Goal: Task Accomplishment & Management: Complete application form

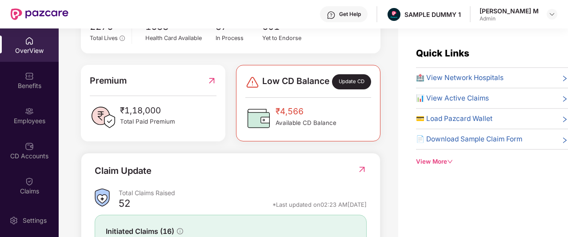
scroll to position [199, 0]
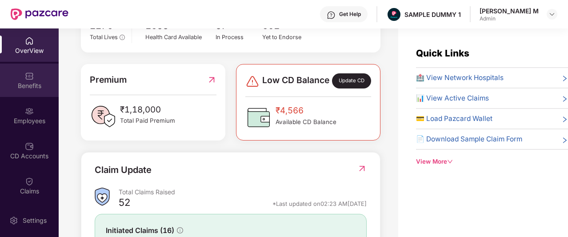
click at [21, 85] on div "Benefits" at bounding box center [29, 85] width 59 height 9
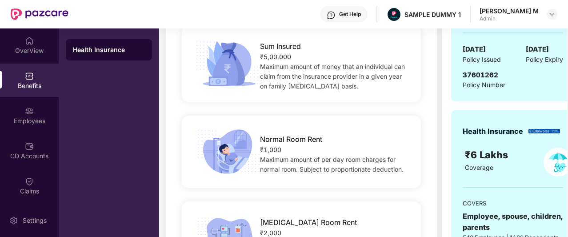
scroll to position [160, 0]
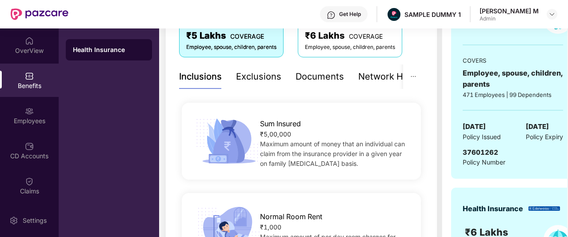
click at [249, 80] on div "Exclusions" at bounding box center [258, 77] width 45 height 14
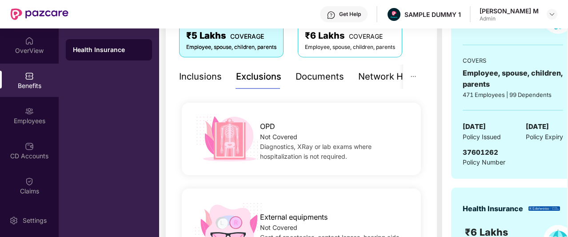
click at [315, 80] on div "Documents" at bounding box center [320, 77] width 48 height 14
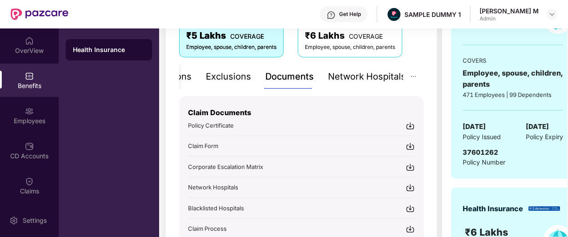
click at [361, 81] on div "Network Hospitals" at bounding box center [367, 77] width 78 height 14
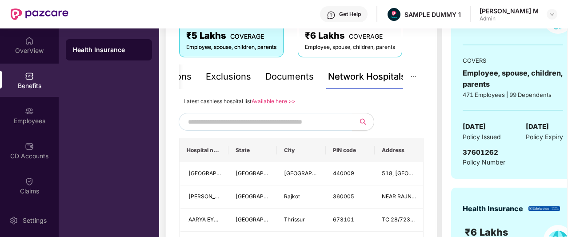
click at [271, 121] on input "text" at bounding box center [264, 121] width 152 height 13
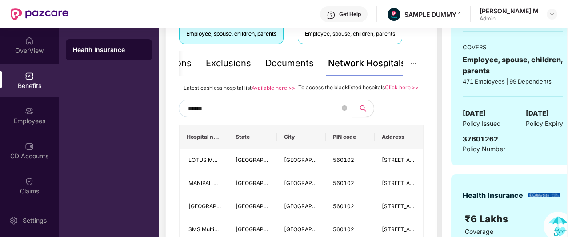
scroll to position [144, 0]
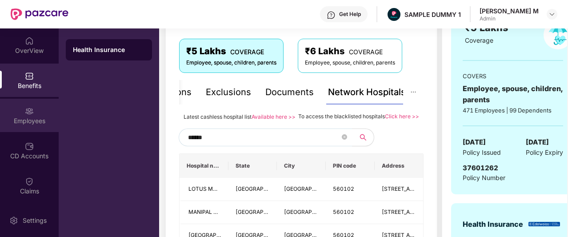
type input "******"
click at [31, 107] on img at bounding box center [29, 111] width 9 height 9
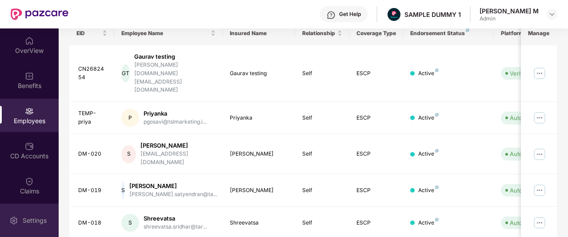
click at [24, 216] on div "Settings" at bounding box center [34, 220] width 29 height 9
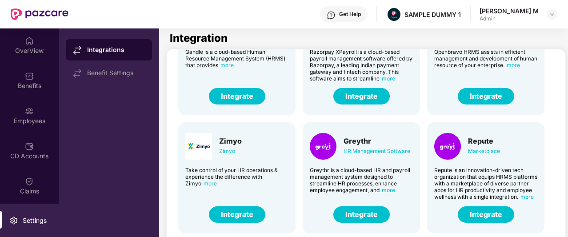
scroll to position [218, 0]
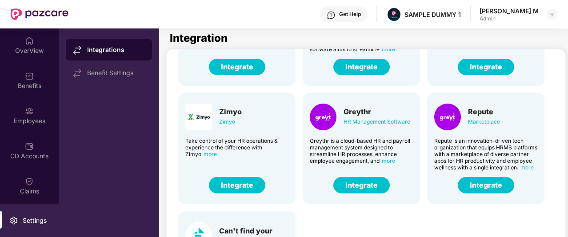
click at [364, 186] on button "Integrate" at bounding box center [361, 185] width 56 height 16
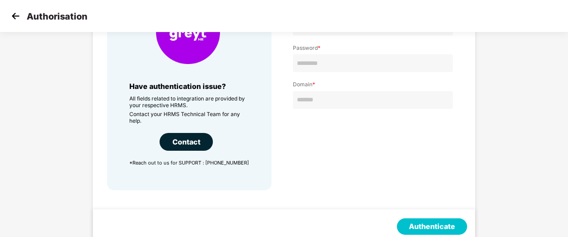
scroll to position [106, 0]
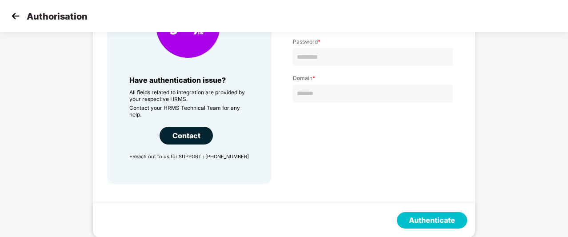
click at [12, 14] on img at bounding box center [15, 15] width 13 height 13
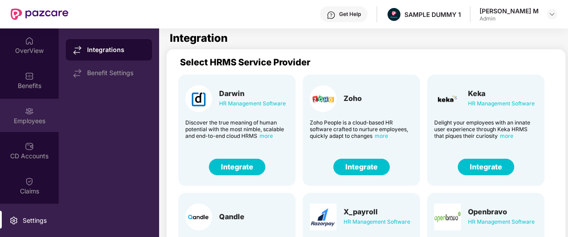
click at [32, 114] on div "Employees" at bounding box center [29, 115] width 59 height 33
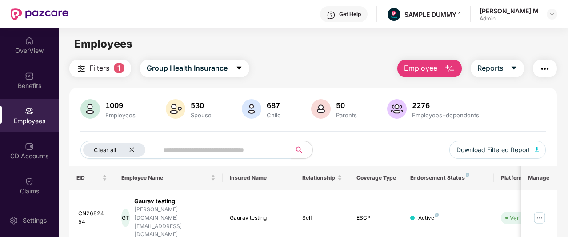
click at [411, 71] on span "Employee" at bounding box center [420, 68] width 33 height 11
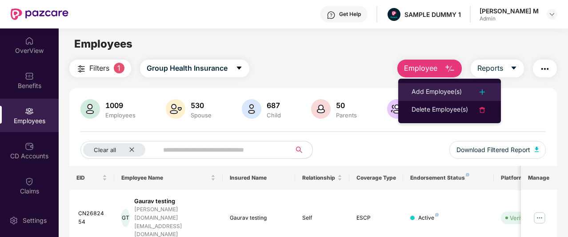
click at [416, 87] on div "Add Employee(s)" at bounding box center [437, 92] width 50 height 11
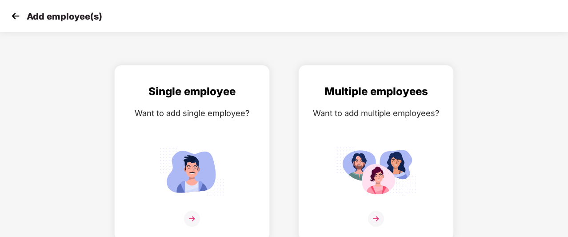
scroll to position [14, 0]
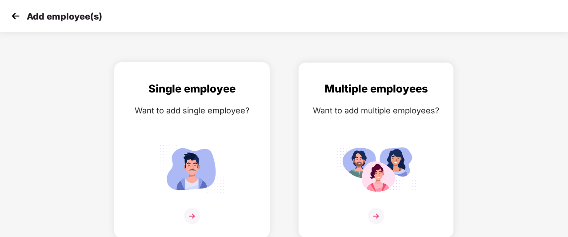
click at [193, 140] on div "Single employee Want to add single employee?" at bounding box center [192, 157] width 137 height 155
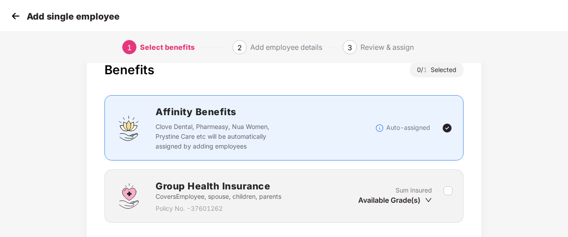
scroll to position [89, 0]
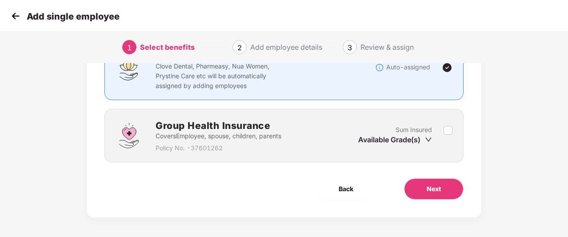
click at [423, 140] on div "Available Grade(s)" at bounding box center [395, 140] width 74 height 10
click at [426, 139] on icon "down" at bounding box center [428, 139] width 7 height 7
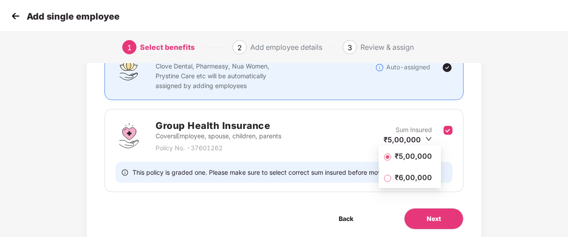
click at [419, 176] on span "₹6,00,000" at bounding box center [413, 177] width 44 height 10
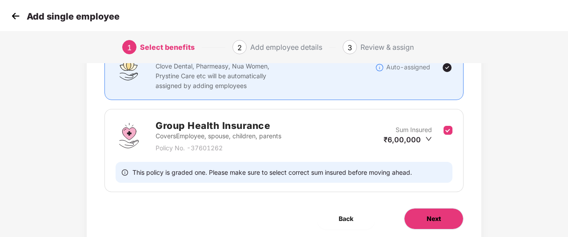
click at [428, 214] on span "Next" at bounding box center [434, 219] width 14 height 10
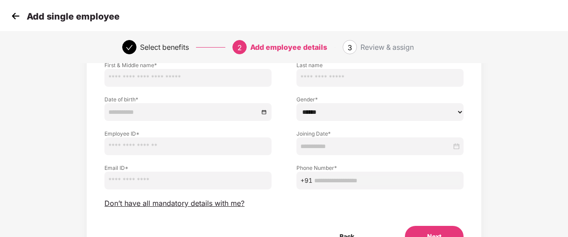
scroll to position [56, 0]
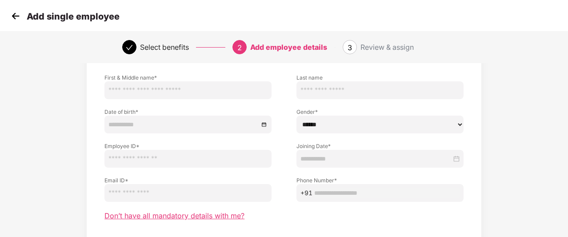
click at [201, 216] on span "Don’t have all mandatory details with me?" at bounding box center [174, 215] width 140 height 9
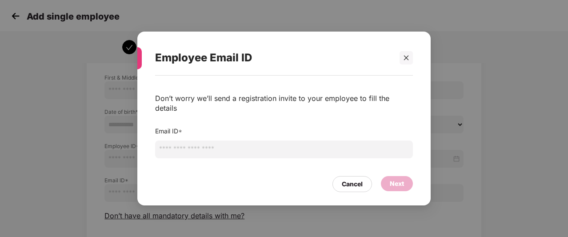
click at [238, 144] on input "email" at bounding box center [284, 149] width 258 height 18
click at [344, 176] on div "Cancel" at bounding box center [352, 184] width 40 height 16
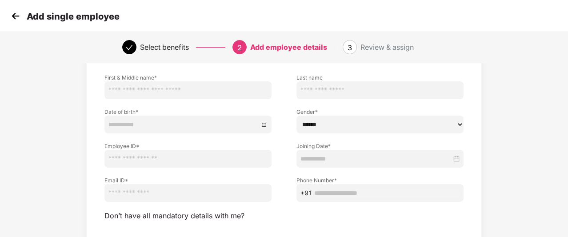
click at [28, 15] on p "Add single employee" at bounding box center [73, 16] width 93 height 11
click at [19, 16] on img at bounding box center [15, 15] width 13 height 13
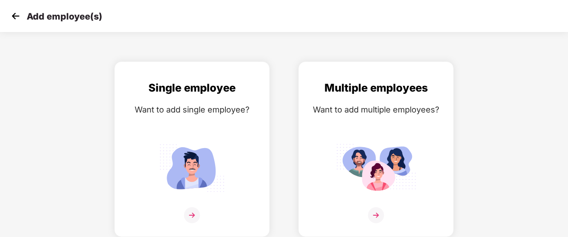
scroll to position [14, 0]
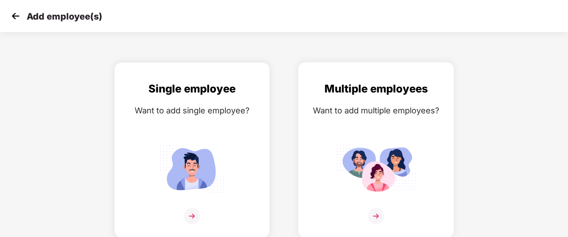
click at [330, 137] on div "Multiple employees Want to add multiple employees?" at bounding box center [376, 157] width 137 height 155
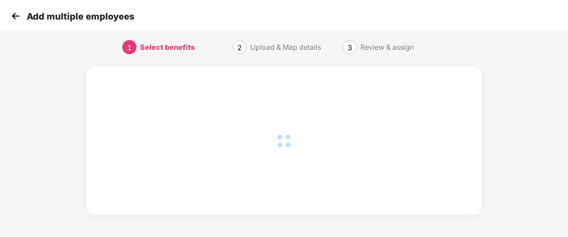
scroll to position [56, 0]
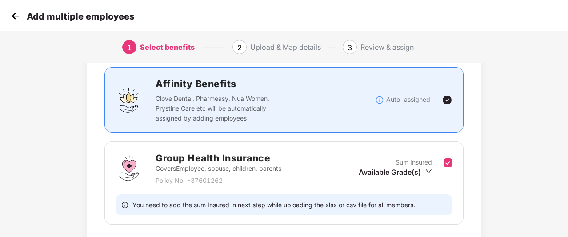
click at [372, 168] on div "Available Grade(s)" at bounding box center [395, 172] width 73 height 10
click at [385, 192] on li "₹5,00,000" at bounding box center [395, 187] width 74 height 14
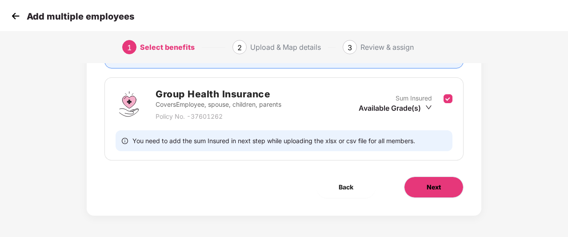
click at [408, 191] on button "Next" at bounding box center [434, 186] width 60 height 21
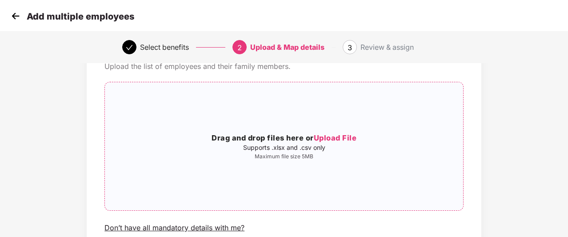
scroll to position [47, 0]
click at [15, 22] on img at bounding box center [15, 15] width 13 height 13
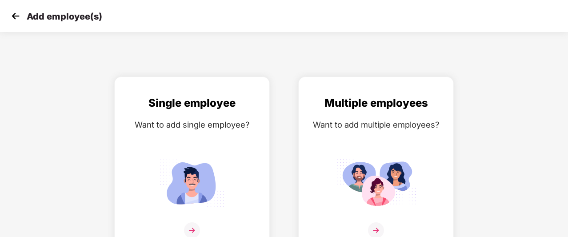
click at [15, 22] on img at bounding box center [15, 15] width 13 height 13
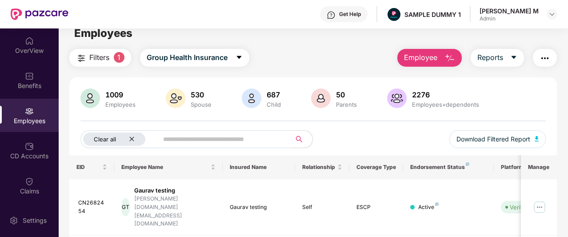
scroll to position [11, 0]
click at [513, 58] on icon "caret-down" at bounding box center [513, 56] width 7 height 7
click at [549, 52] on img "button" at bounding box center [545, 57] width 11 height 11
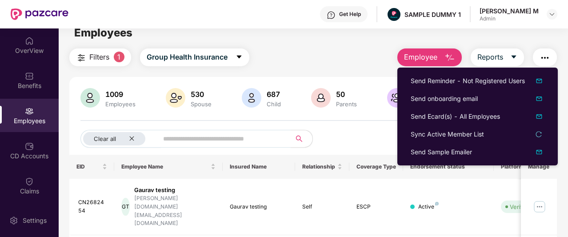
click at [343, 36] on div "Employees" at bounding box center [313, 32] width 509 height 17
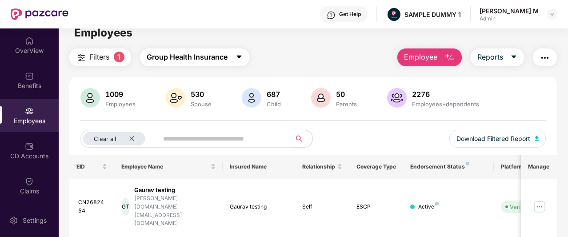
click at [204, 55] on span "Group Health Insurance" at bounding box center [187, 57] width 81 height 11
click at [280, 52] on div "Filters 1 Group Health Insurance Employee Reports" at bounding box center [313, 57] width 488 height 18
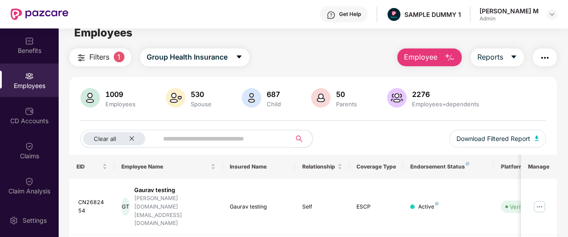
scroll to position [37, 0]
click at [36, 118] on div "CD Accounts" at bounding box center [29, 118] width 59 height 9
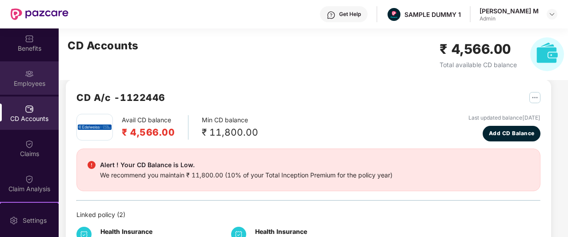
click at [27, 81] on div "Employees" at bounding box center [29, 83] width 59 height 9
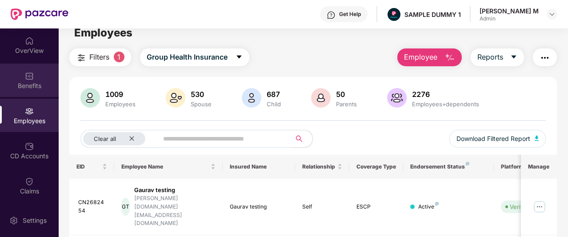
click at [29, 77] on img at bounding box center [29, 76] width 9 height 9
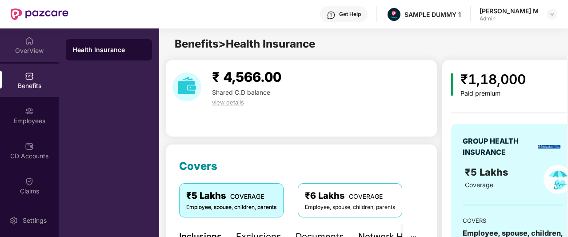
click at [37, 36] on div "OverView" at bounding box center [29, 44] width 59 height 33
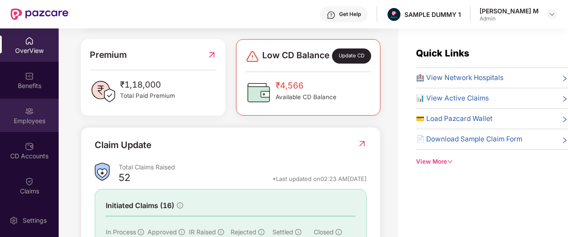
scroll to position [230, 0]
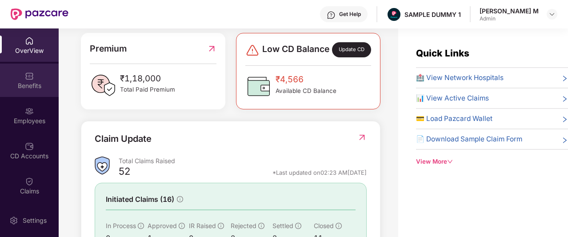
click at [21, 90] on div "Benefits" at bounding box center [29, 80] width 59 height 33
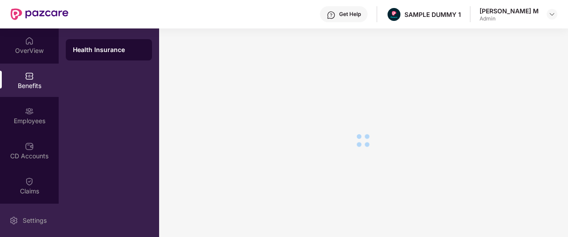
click at [29, 223] on div "Settings" at bounding box center [34, 220] width 29 height 9
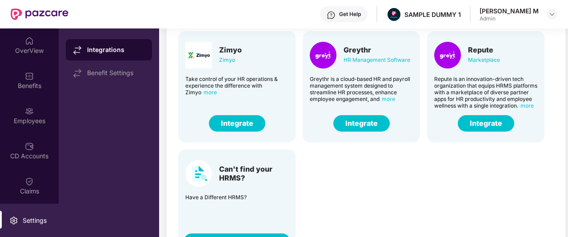
scroll to position [84, 0]
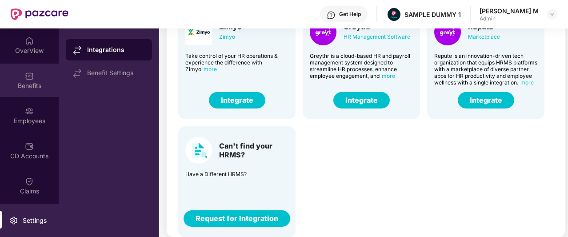
click at [33, 77] on div "Benefits" at bounding box center [29, 80] width 59 height 33
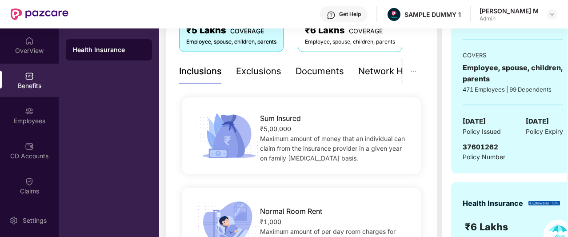
scroll to position [165, 0]
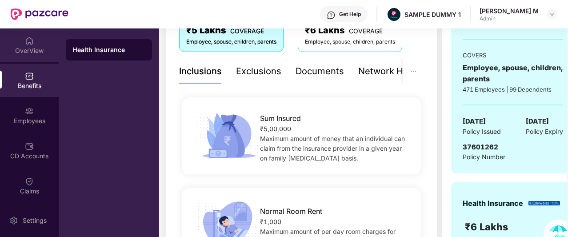
click at [32, 52] on div "OverView" at bounding box center [29, 50] width 59 height 9
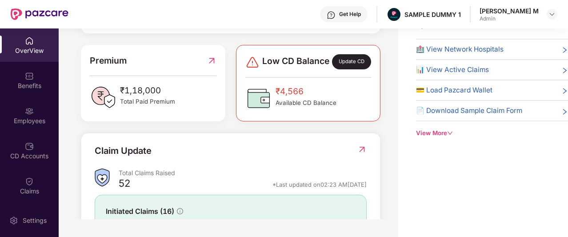
scroll to position [190, 0]
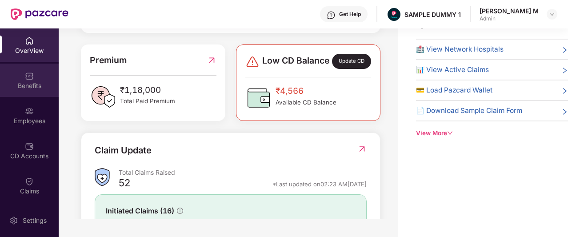
click at [30, 72] on img at bounding box center [29, 76] width 9 height 9
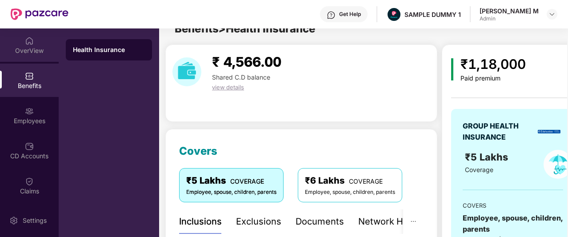
scroll to position [28, 0]
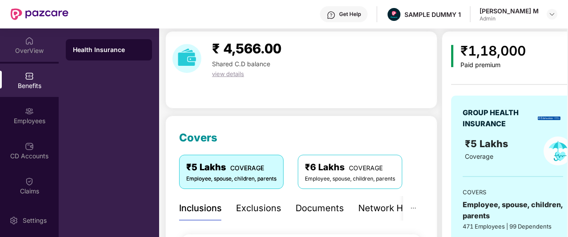
click at [30, 50] on div "OverView" at bounding box center [29, 50] width 59 height 9
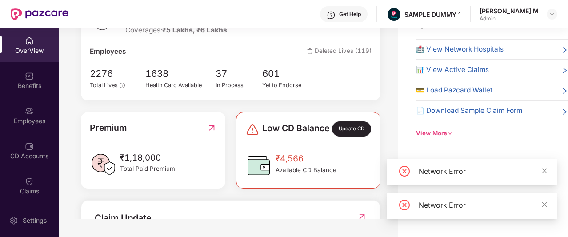
scroll to position [123, 0]
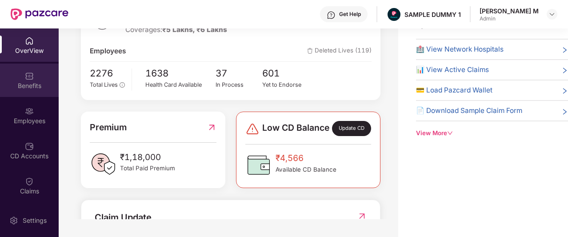
click at [17, 78] on div "Benefits" at bounding box center [29, 80] width 59 height 33
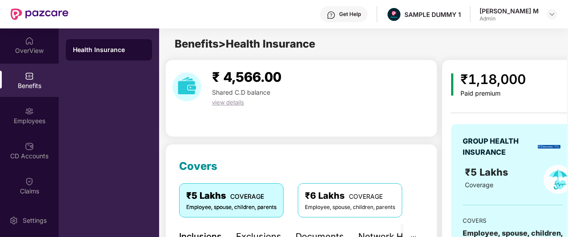
click at [119, 75] on div "Health Insurance" at bounding box center [109, 132] width 100 height 208
click at [25, 71] on div at bounding box center [29, 75] width 9 height 9
click at [158, 120] on div "Health Insurance" at bounding box center [109, 132] width 100 height 208
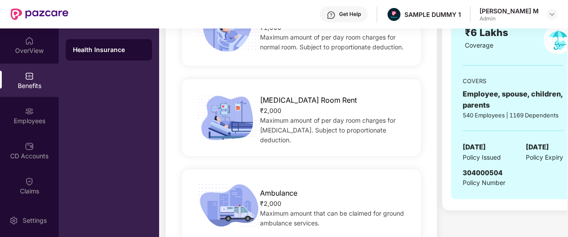
scroll to position [52, 0]
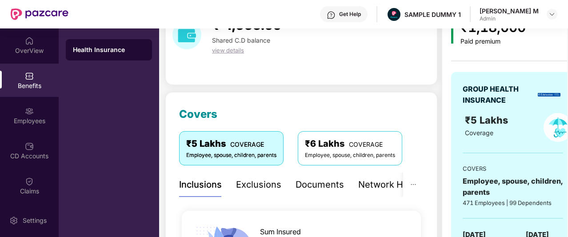
click at [266, 188] on div "Exclusions" at bounding box center [258, 185] width 45 height 14
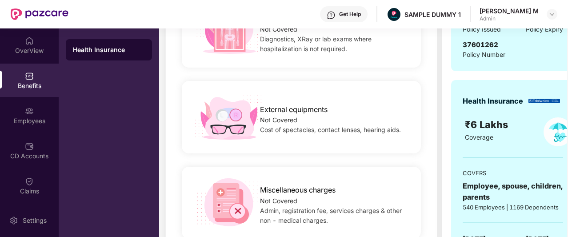
scroll to position [99, 0]
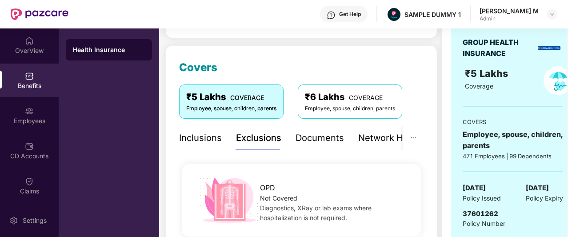
click at [314, 140] on div "Documents" at bounding box center [320, 138] width 48 height 14
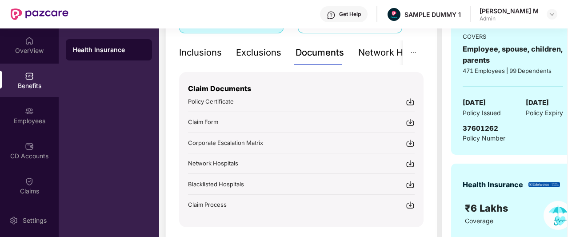
scroll to position [192, 0]
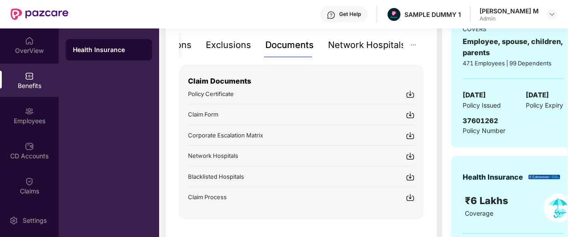
click at [369, 47] on div "Network Hospitals" at bounding box center [367, 45] width 78 height 14
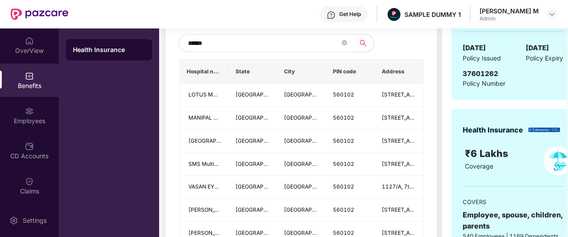
scroll to position [266, 0]
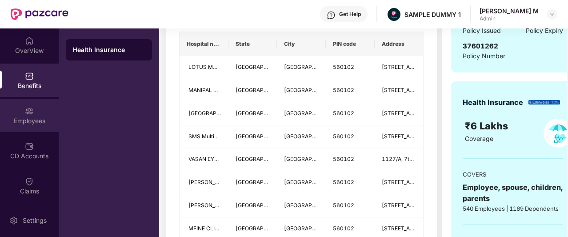
type input "******"
click at [32, 120] on div "Employees" at bounding box center [29, 120] width 59 height 9
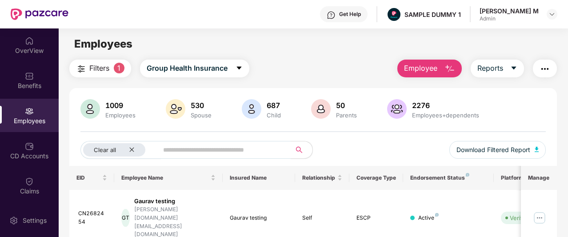
click at [411, 71] on span "Employee" at bounding box center [420, 68] width 33 height 11
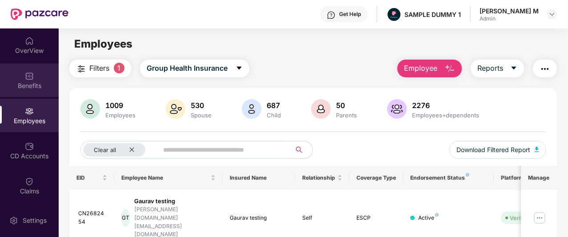
click at [22, 87] on div "Benefits" at bounding box center [29, 85] width 59 height 9
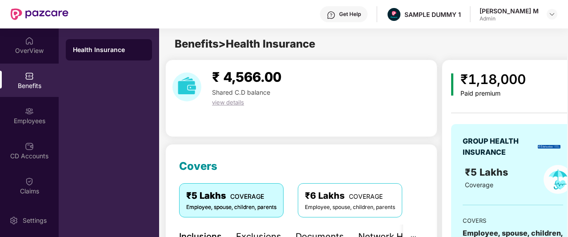
scroll to position [154, 0]
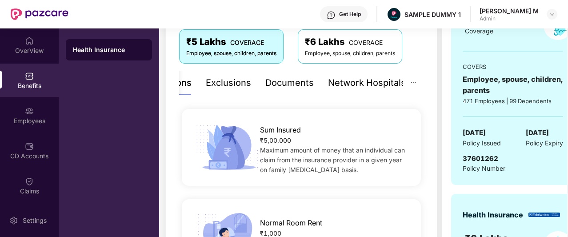
click at [377, 87] on div "Network Hospitals" at bounding box center [367, 83] width 78 height 14
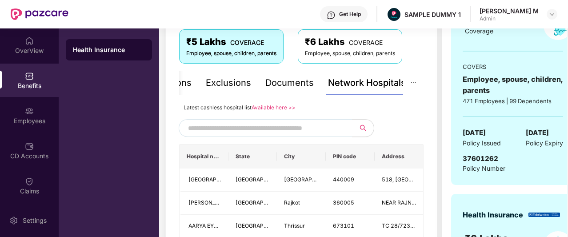
click at [299, 124] on input "text" at bounding box center [264, 127] width 152 height 13
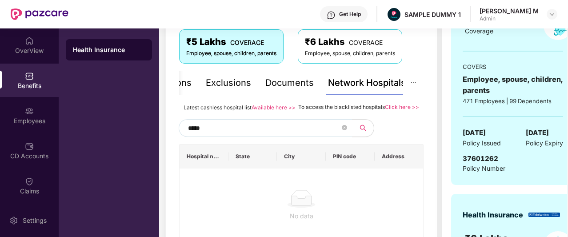
click at [284, 133] on input "*****" at bounding box center [264, 127] width 152 height 13
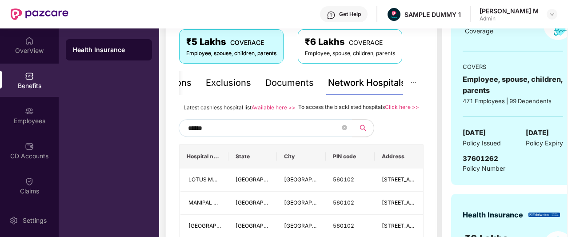
type input "******"
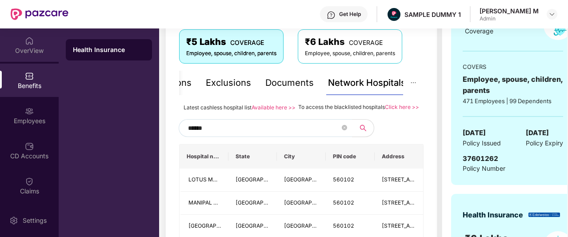
click at [54, 34] on div "OverView" at bounding box center [29, 44] width 59 height 33
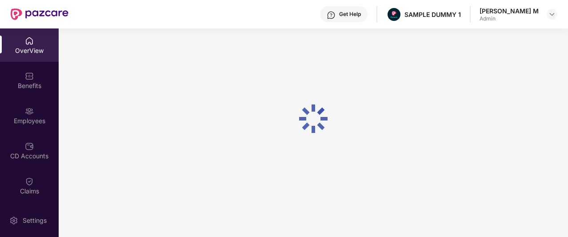
scroll to position [28, 0]
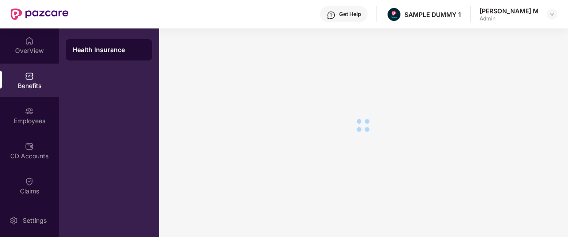
scroll to position [15, 0]
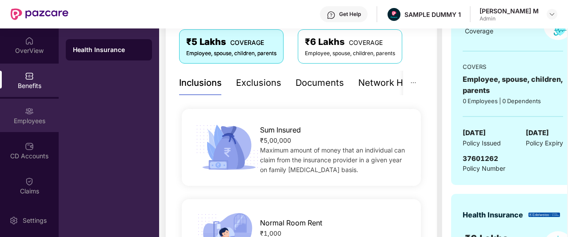
click at [29, 120] on div "Employees" at bounding box center [29, 120] width 59 height 9
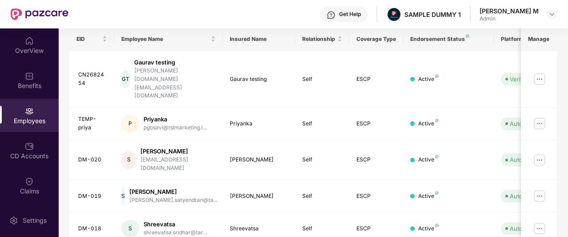
scroll to position [154, 0]
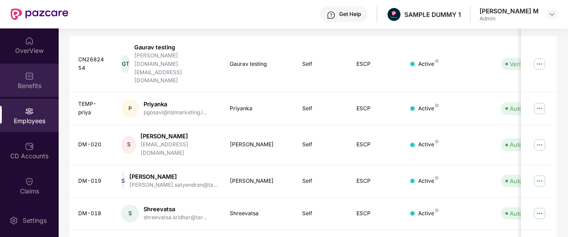
click at [25, 86] on div "Benefits" at bounding box center [29, 85] width 59 height 9
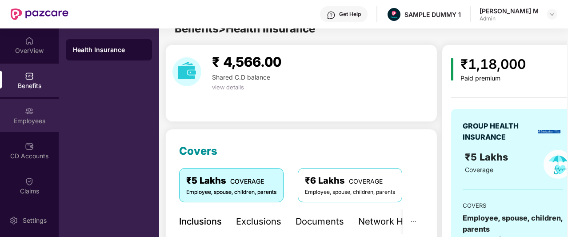
scroll to position [154, 0]
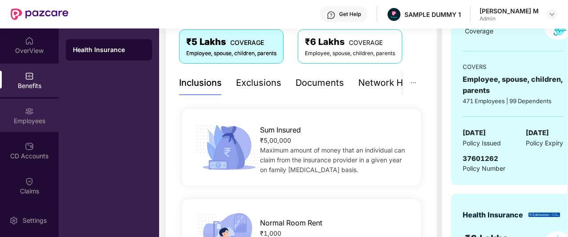
click at [14, 126] on div "Employees" at bounding box center [29, 115] width 59 height 33
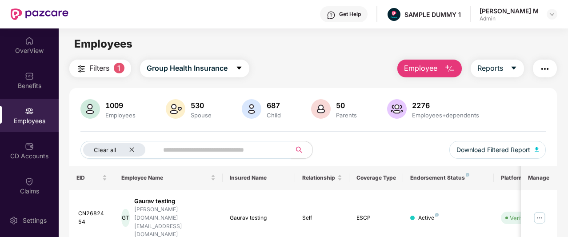
click at [437, 65] on span "Employee" at bounding box center [420, 68] width 33 height 11
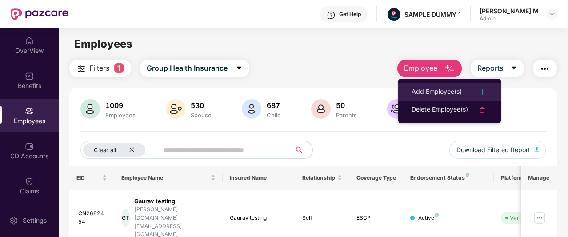
click at [434, 88] on div "Add Employee(s)" at bounding box center [437, 92] width 50 height 11
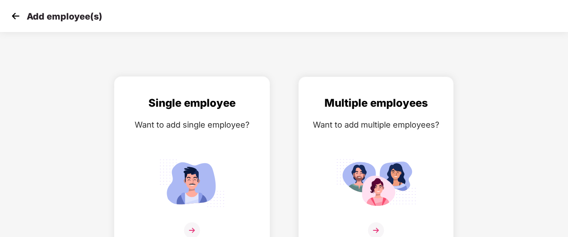
click at [200, 161] on img at bounding box center [192, 183] width 80 height 56
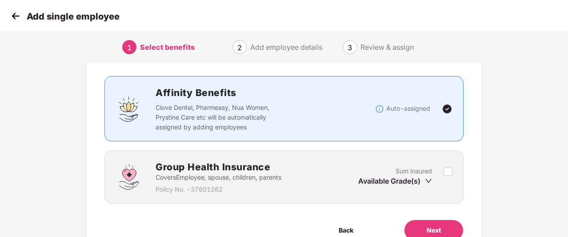
scroll to position [48, 0]
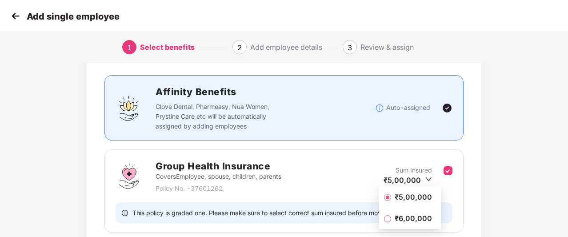
click at [508, 200] on div "Benefits 1 / 1 Selected Affinity Benefits Clove Dental, Pharmeasy, Nua Women, P…" at bounding box center [284, 165] width 473 height 290
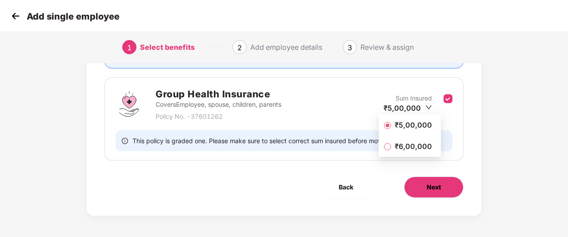
click at [431, 180] on button "Next" at bounding box center [434, 186] width 60 height 21
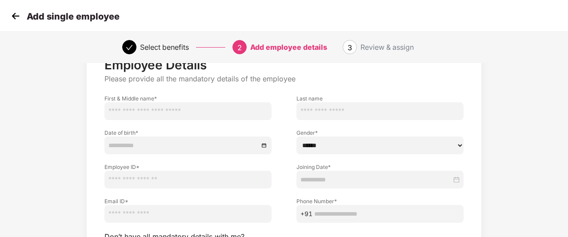
scroll to position [72, 1]
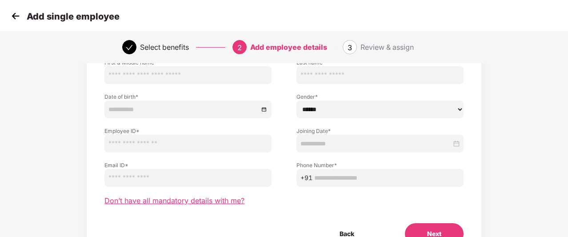
click at [190, 199] on span "Don’t have all mandatory details with me?" at bounding box center [174, 200] width 140 height 9
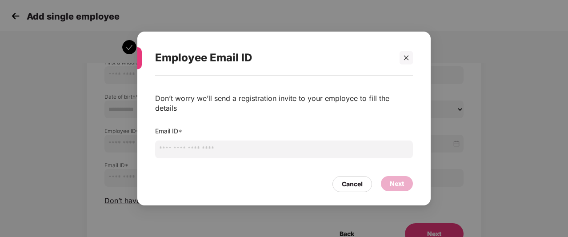
click at [270, 149] on input "email" at bounding box center [284, 149] width 258 height 18
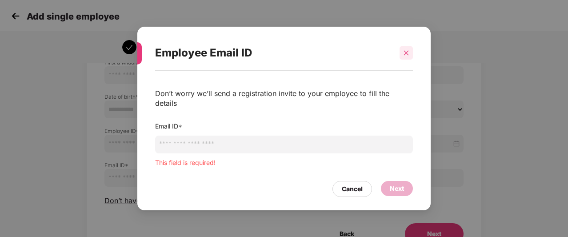
click at [404, 60] on div at bounding box center [406, 52] width 13 height 13
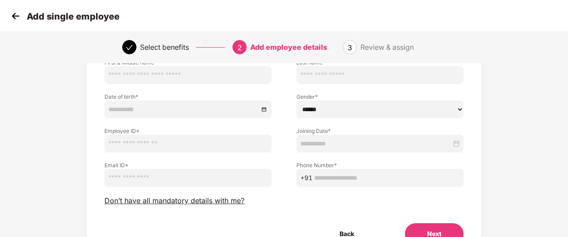
click at [15, 15] on img at bounding box center [15, 15] width 13 height 13
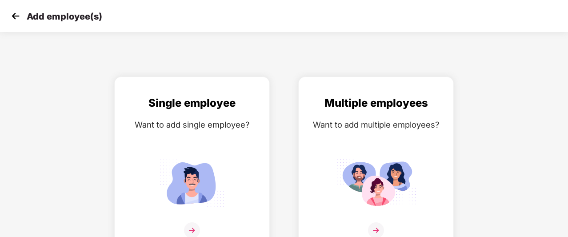
scroll to position [14, 0]
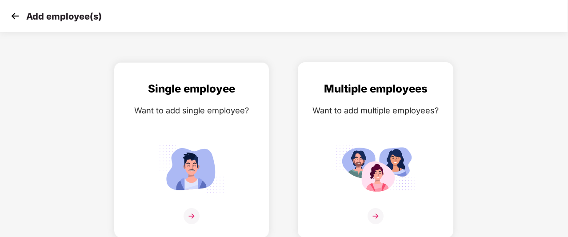
click at [329, 165] on div "Multiple employees Want to add multiple employees?" at bounding box center [375, 157] width 137 height 155
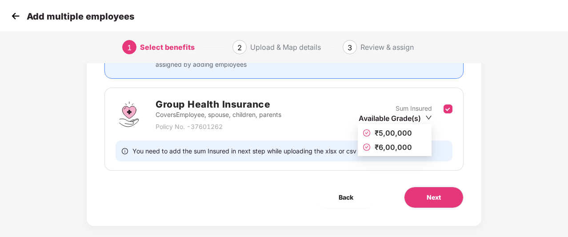
scroll to position [115, 0]
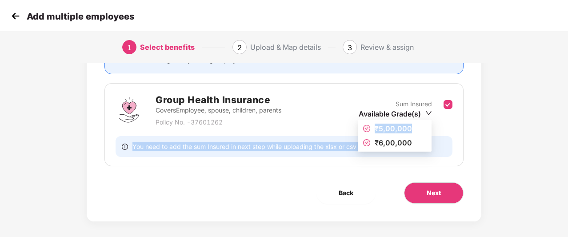
drag, startPoint x: 427, startPoint y: 116, endPoint x: 411, endPoint y: 132, distance: 22.3
click at [411, 122] on body "Add multiple employees 1 Select benefits 2 Upload & Map details 3 Review & assi…" at bounding box center [284, 3] width 568 height 237
click at [411, 132] on span "₹5,00,000" at bounding box center [395, 129] width 64 height 10
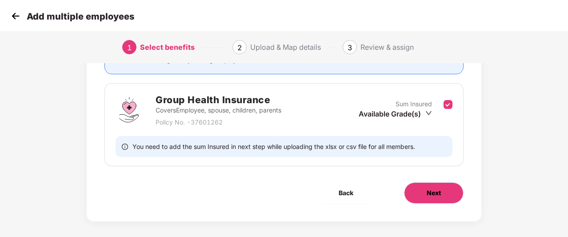
click at [435, 199] on button "Next" at bounding box center [434, 192] width 60 height 21
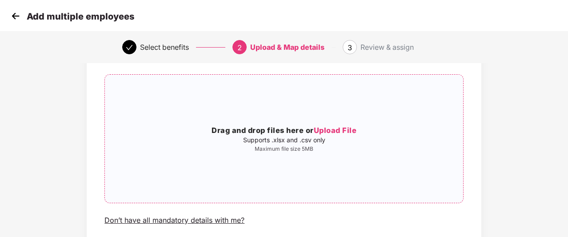
scroll to position [48, 0]
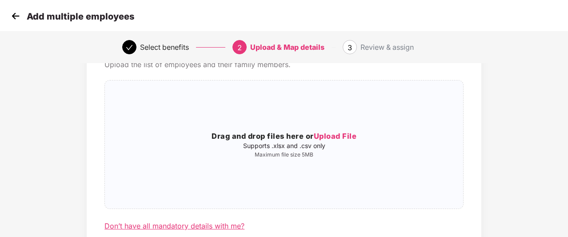
click at [150, 225] on div "Don’t have all mandatory details with me?" at bounding box center [174, 225] width 140 height 9
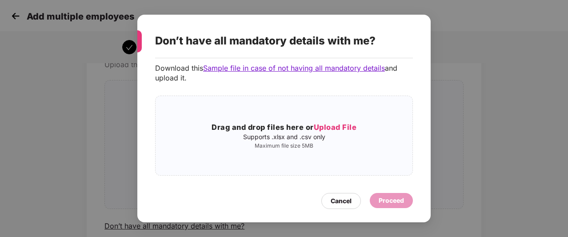
scroll to position [0, 0]
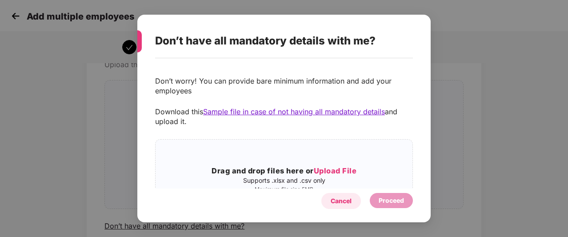
click at [341, 196] on div "Cancel" at bounding box center [341, 201] width 40 height 16
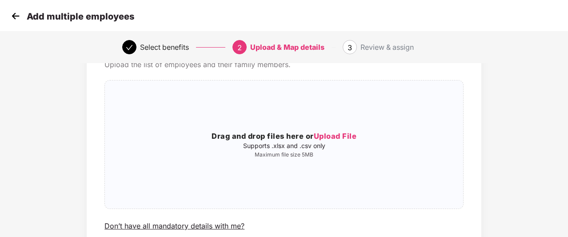
click at [16, 20] on img at bounding box center [15, 15] width 13 height 13
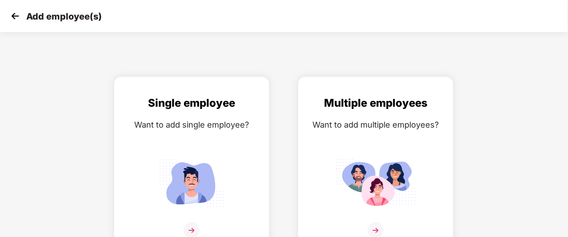
click at [16, 20] on img at bounding box center [14, 15] width 13 height 13
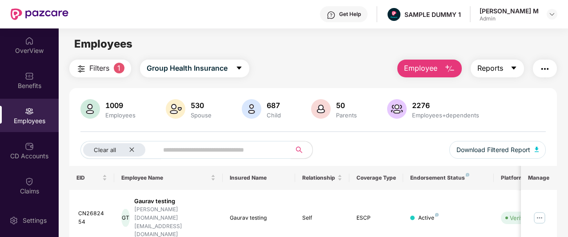
click at [512, 68] on icon "caret-down" at bounding box center [513, 67] width 7 height 7
click at [548, 74] on img "button" at bounding box center [545, 69] width 11 height 11
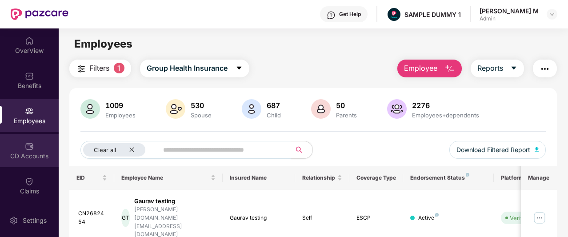
click at [15, 152] on div "CD Accounts" at bounding box center [29, 156] width 59 height 9
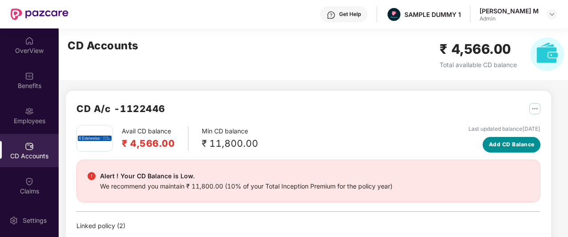
click at [509, 143] on span "Add CD Balance" at bounding box center [512, 144] width 46 height 8
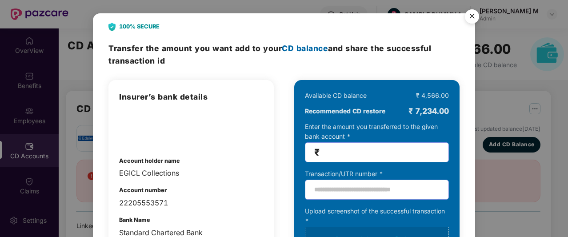
scroll to position [0, 0]
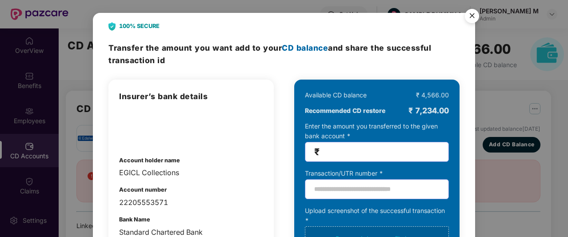
click at [471, 20] on img "Close" at bounding box center [472, 17] width 25 height 25
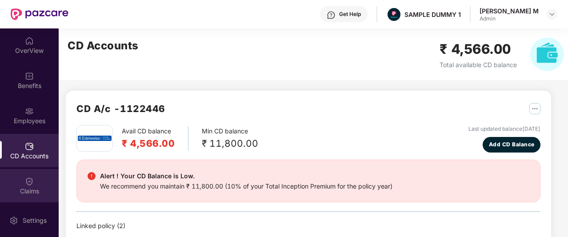
click at [27, 196] on div "Claims" at bounding box center [29, 185] width 59 height 33
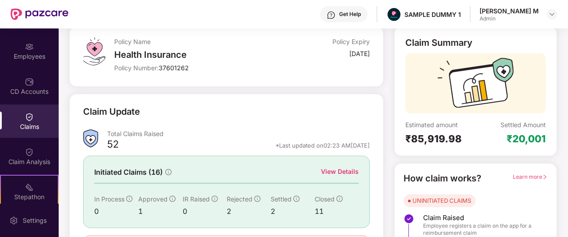
scroll to position [91, 0]
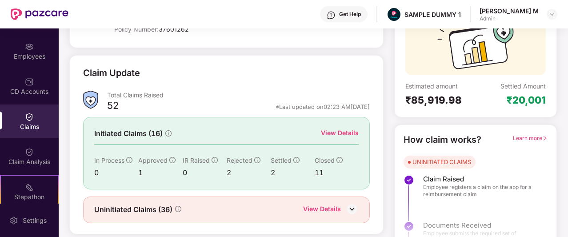
click at [332, 133] on div "View Details" at bounding box center [340, 133] width 38 height 10
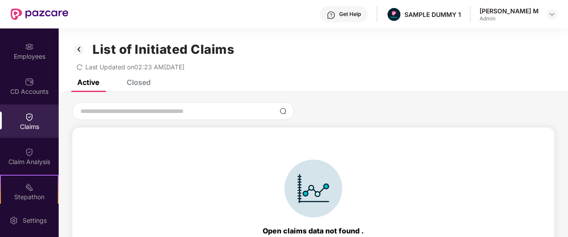
click at [136, 85] on div "Closed" at bounding box center [139, 82] width 24 height 9
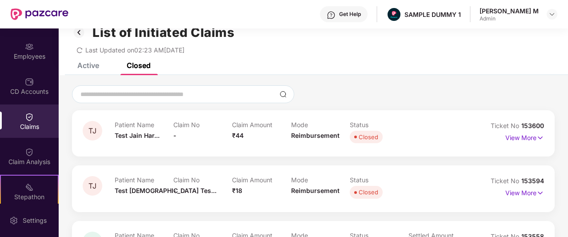
scroll to position [19, 0]
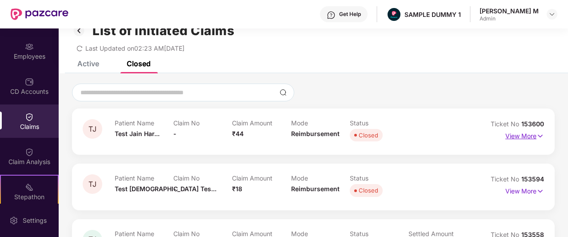
click at [517, 137] on p "View More" at bounding box center [524, 135] width 39 height 12
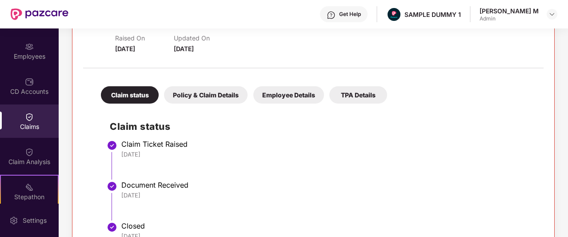
scroll to position [135, 0]
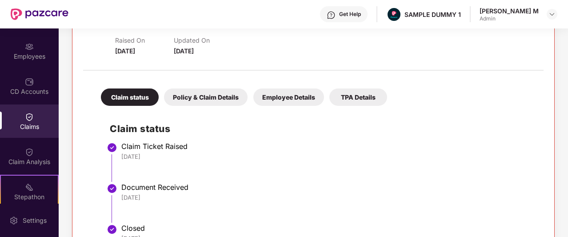
click at [220, 97] on div "Policy & Claim Details" at bounding box center [206, 96] width 84 height 17
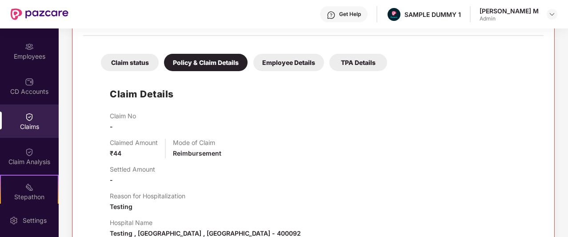
scroll to position [174, 0]
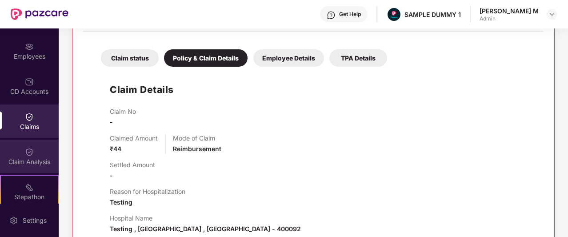
click at [30, 153] on img at bounding box center [29, 152] width 9 height 9
